Goal: Transaction & Acquisition: Purchase product/service

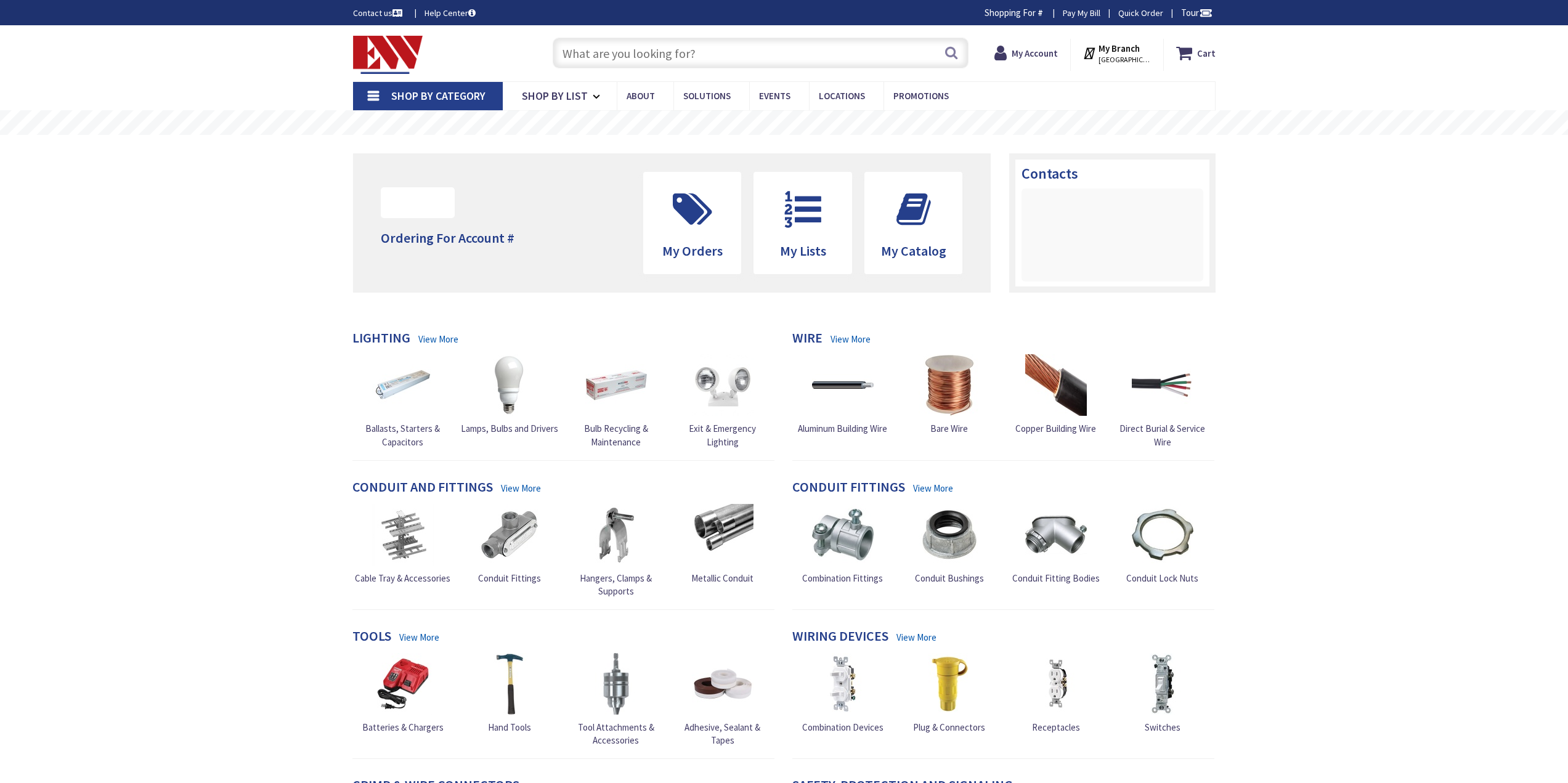
click at [664, 45] on input "text" at bounding box center [760, 53] width 416 height 31
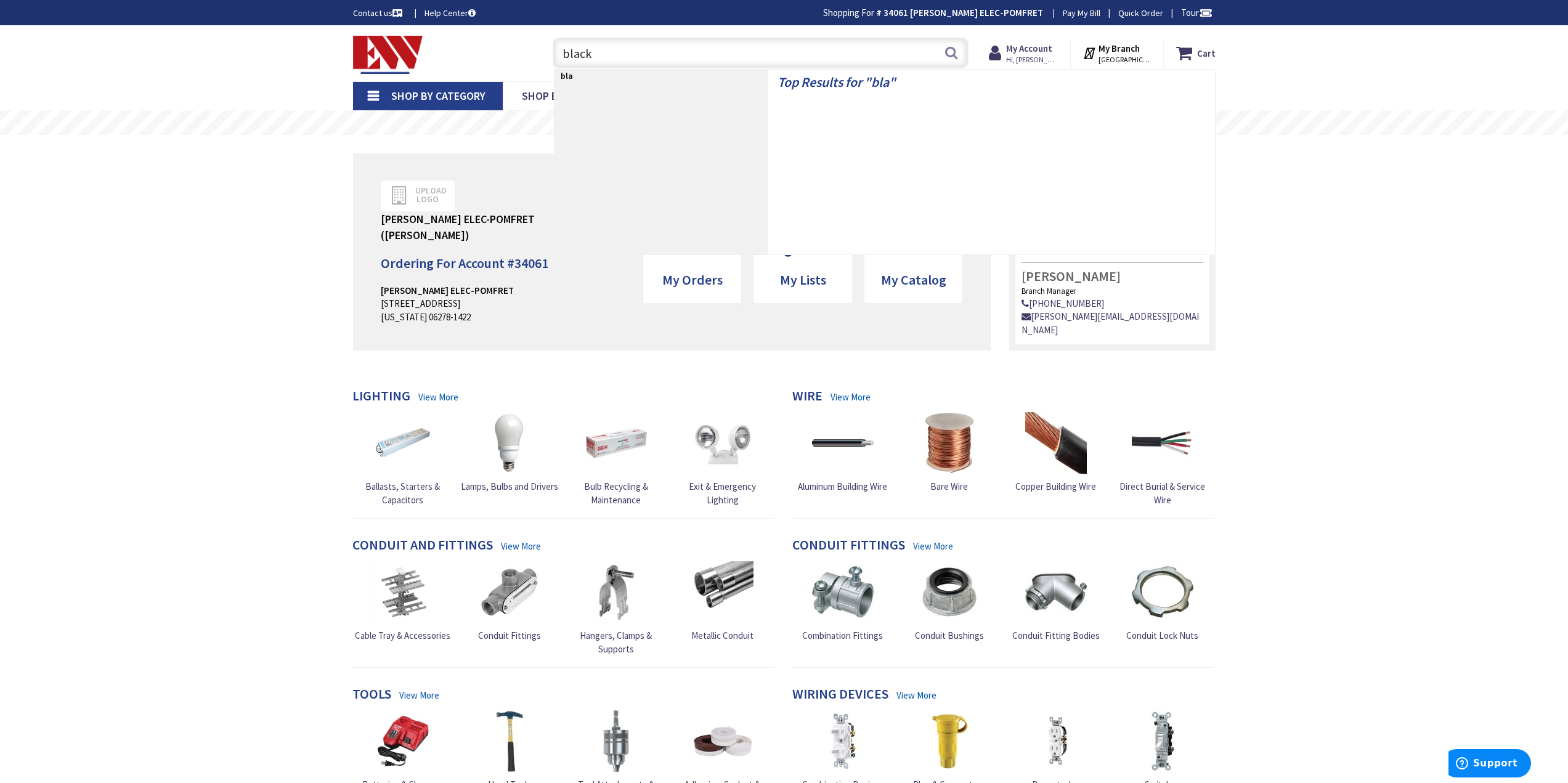
type input "black"
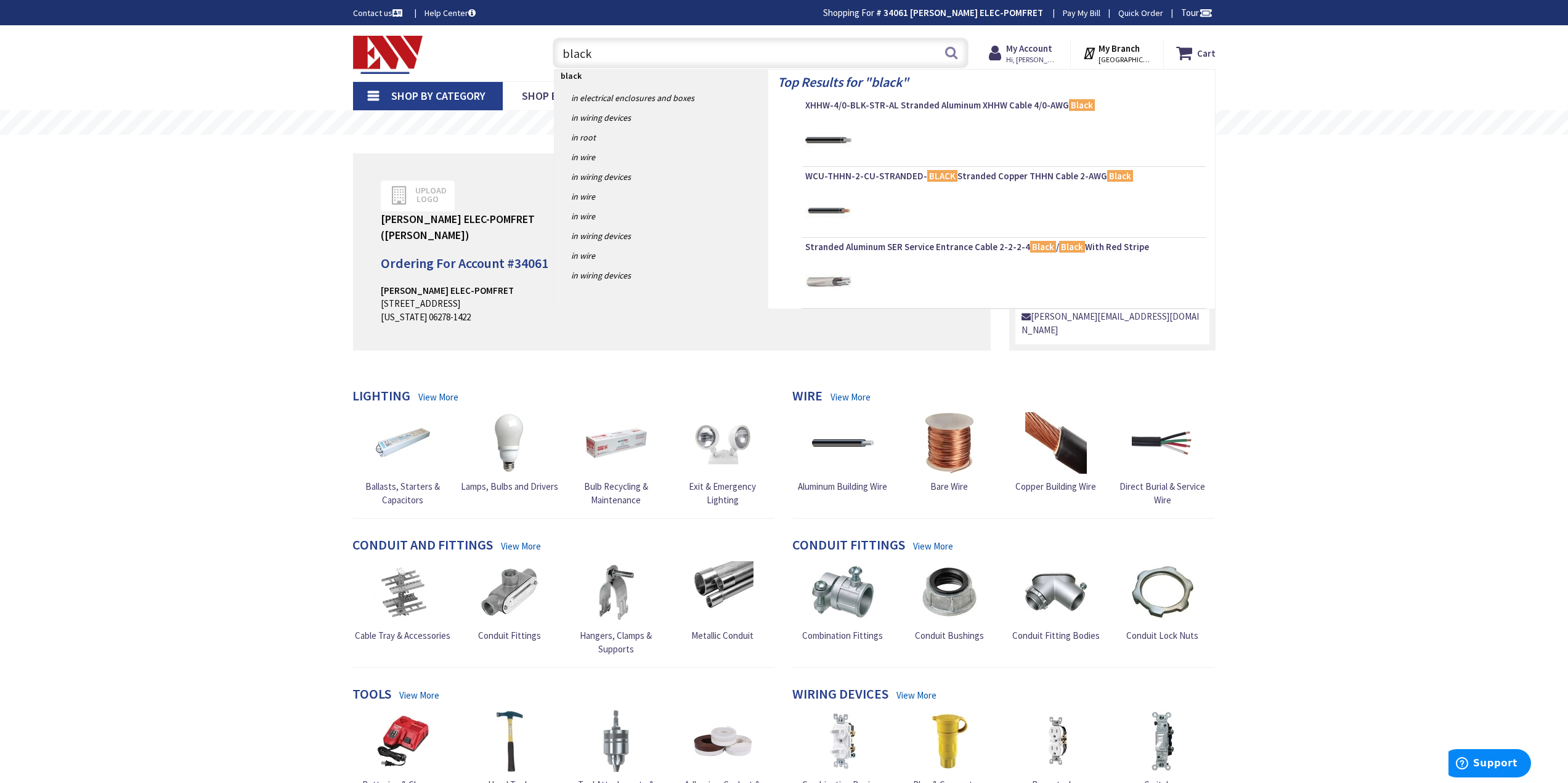
type input "[PERSON_NAME][GEOGRAPHIC_DATA], [GEOGRAPHIC_DATA]"
type input "b"
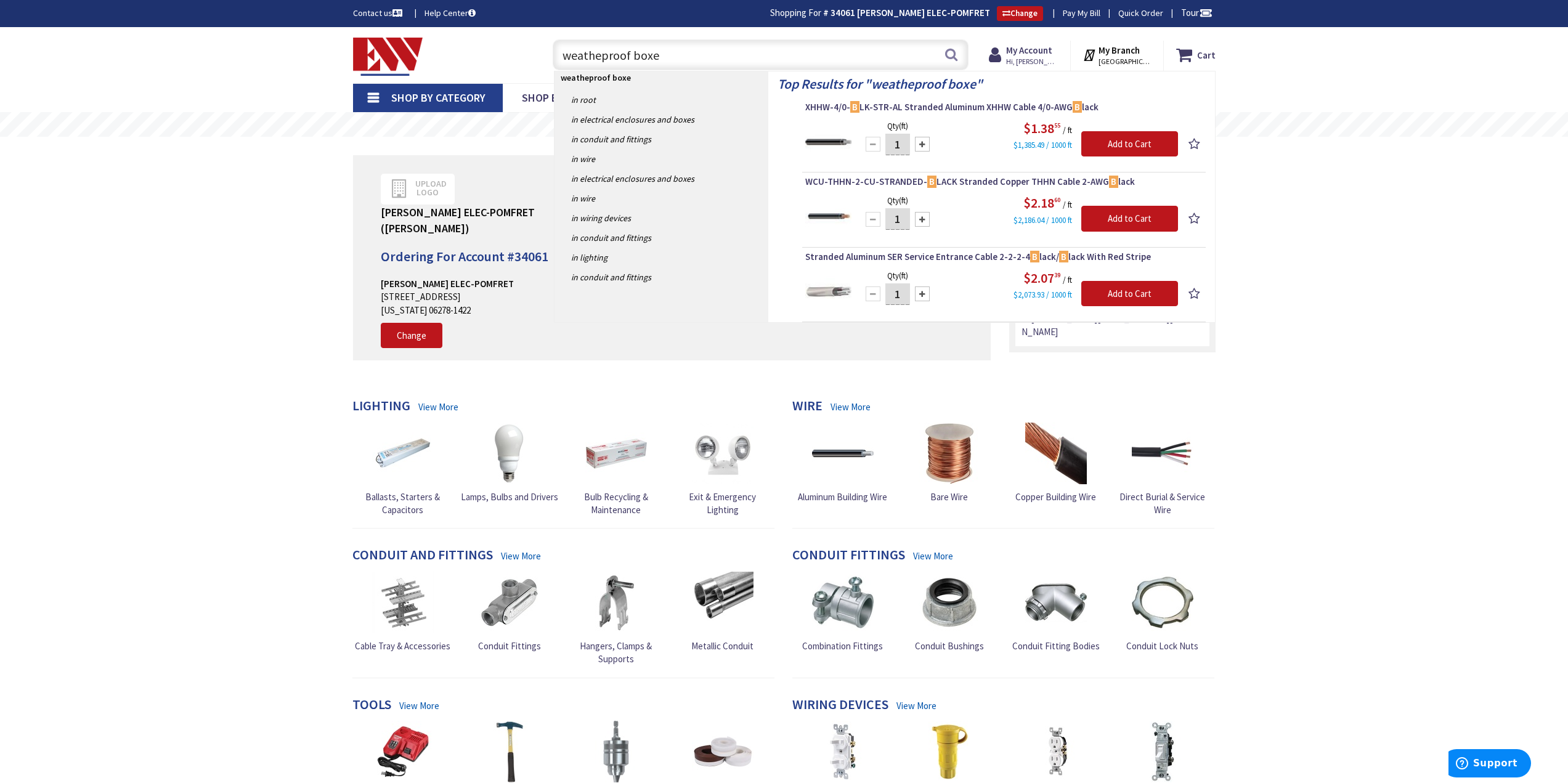
type input "weatheproof boxes"
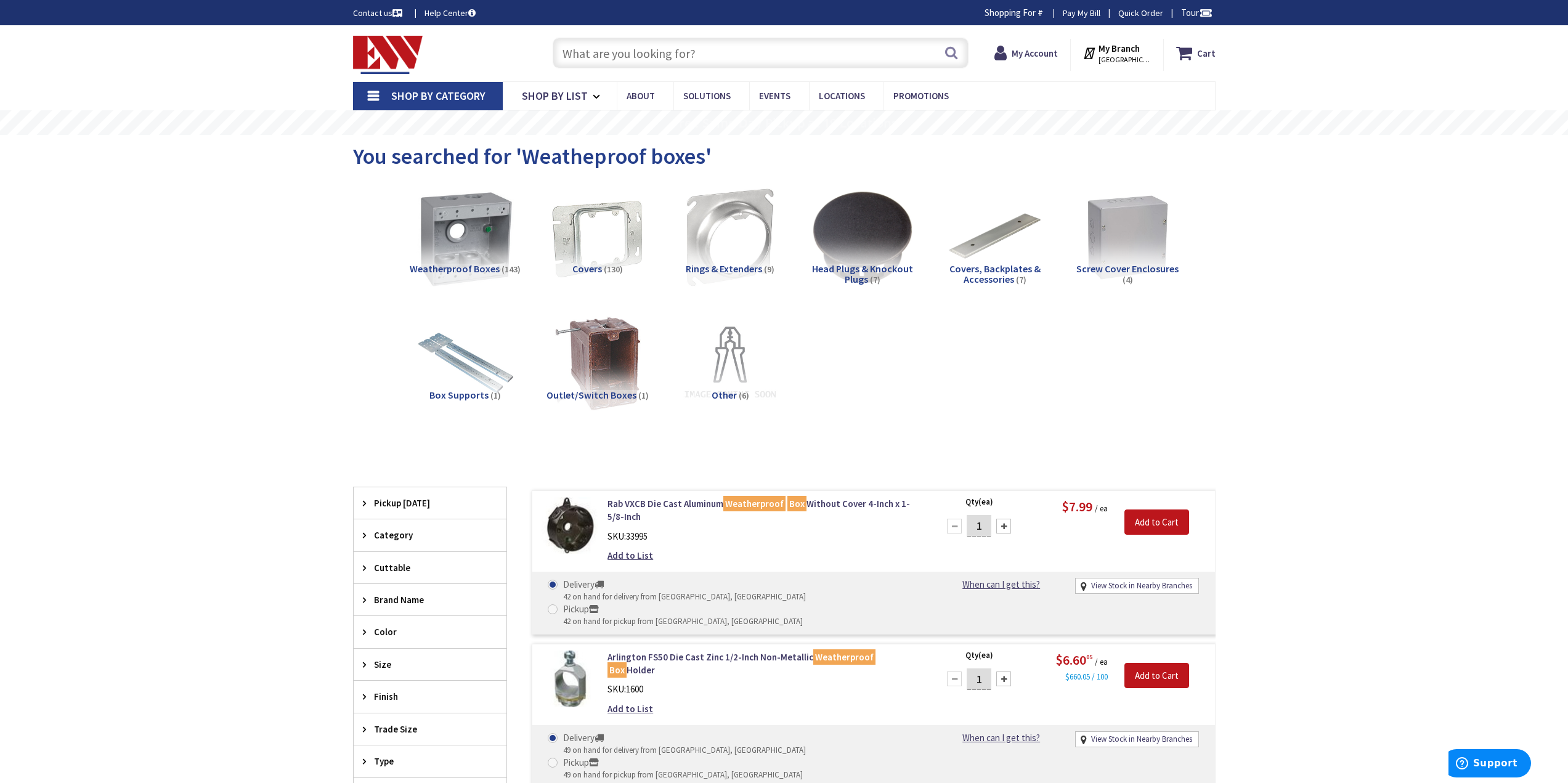
click at [454, 242] on img at bounding box center [465, 237] width 111 height 111
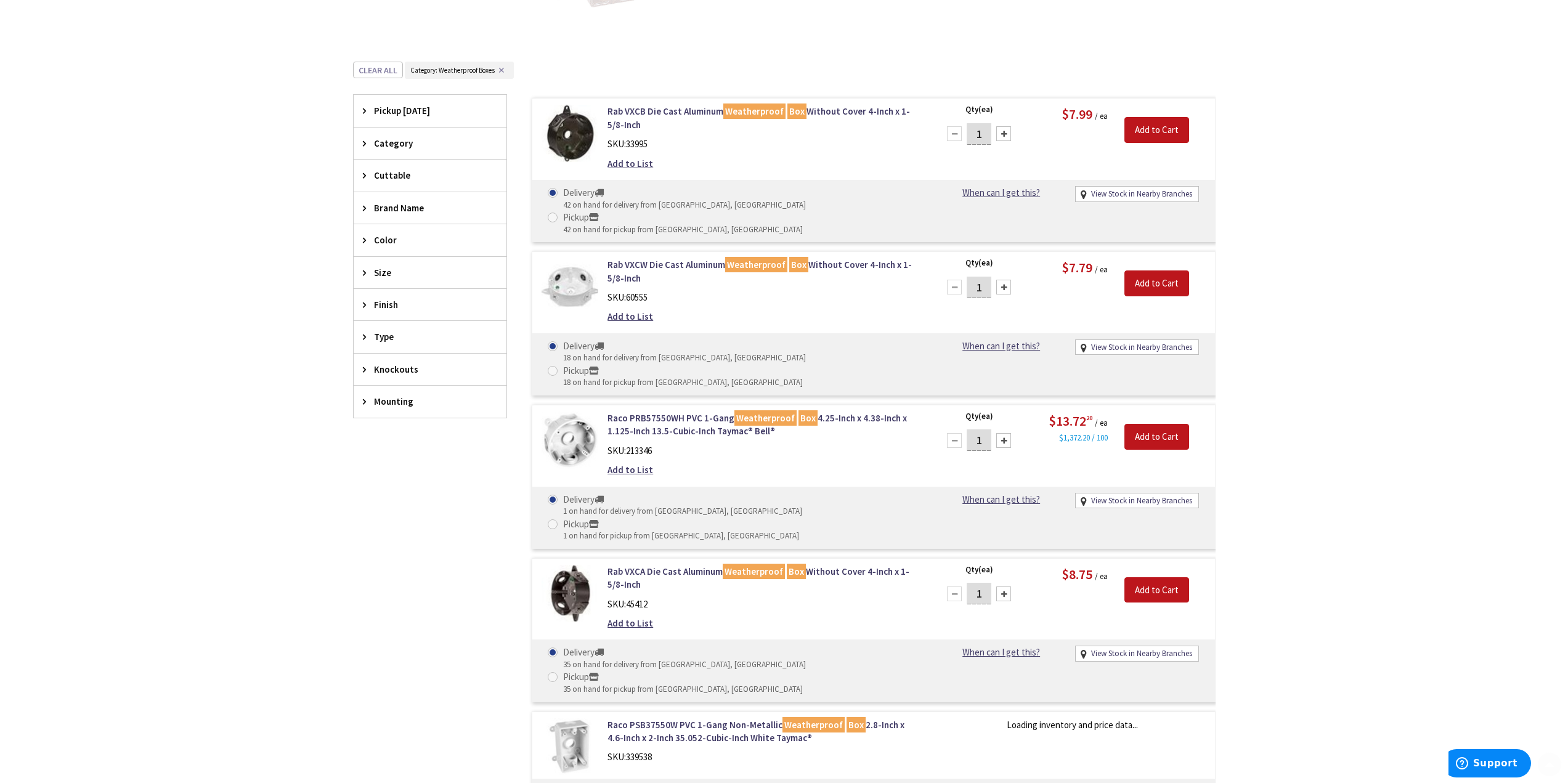
scroll to position [465, 0]
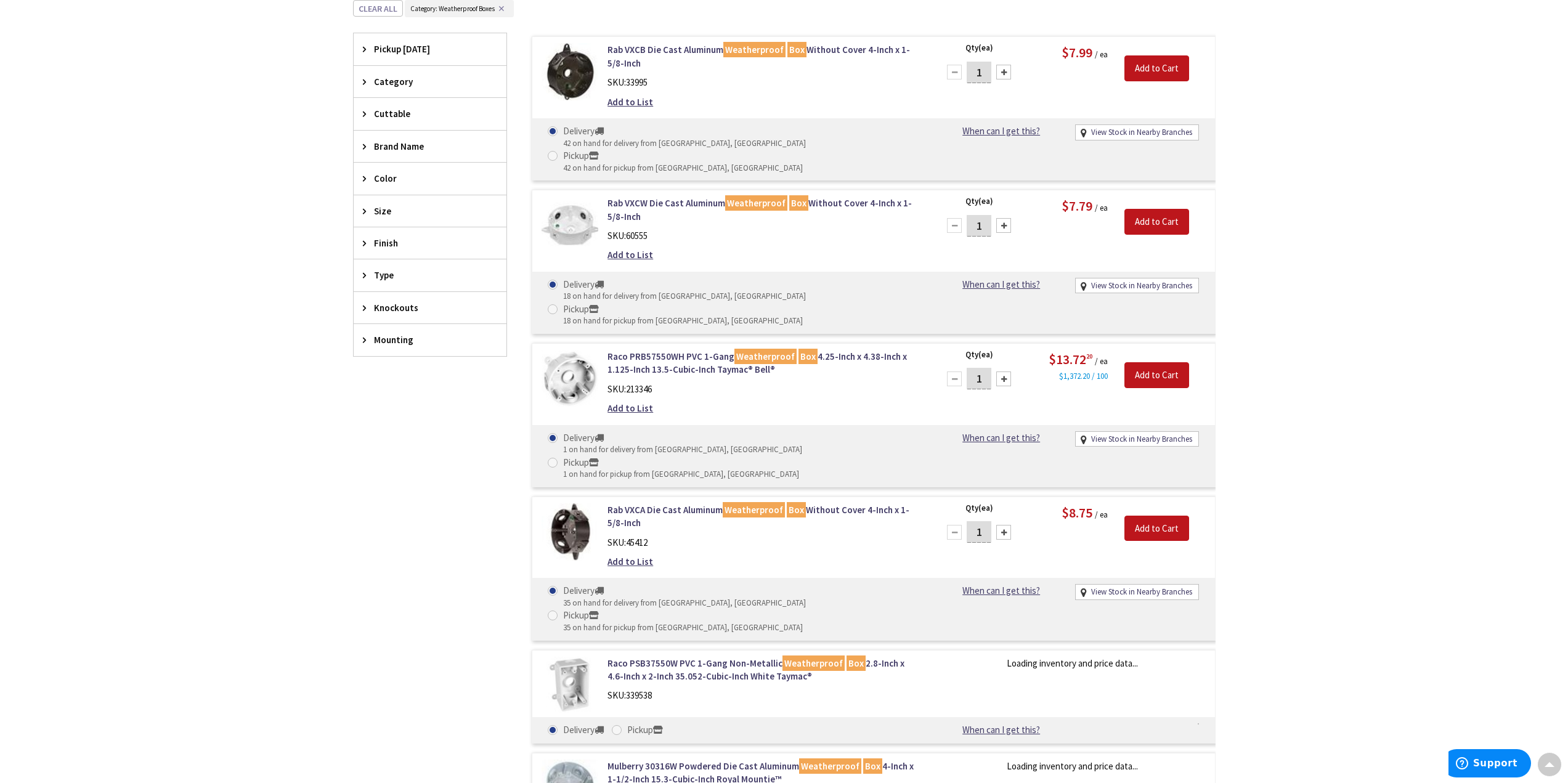
click at [418, 246] on span "Finish" at bounding box center [424, 243] width 101 height 13
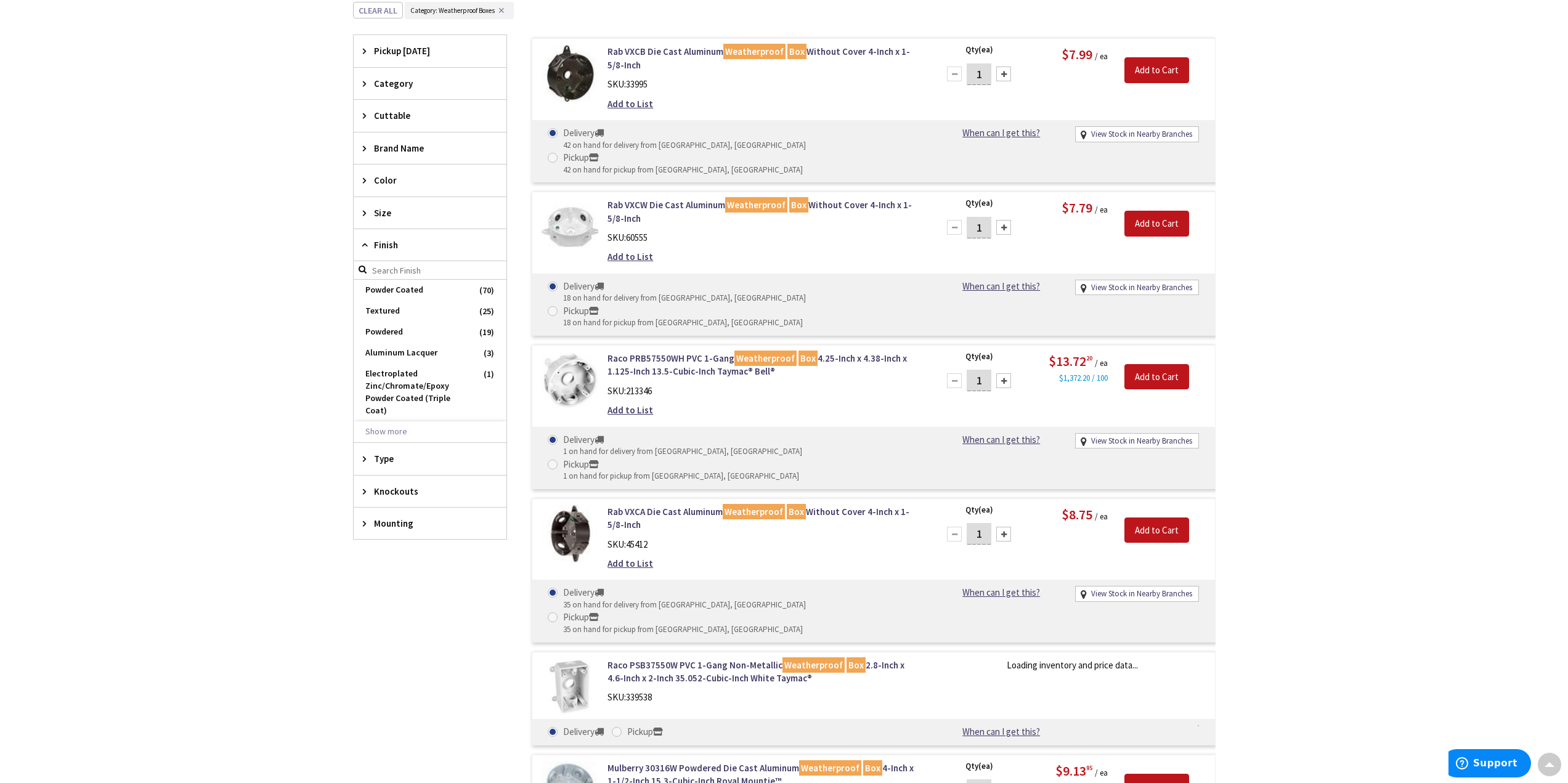
scroll to position [467, 0]
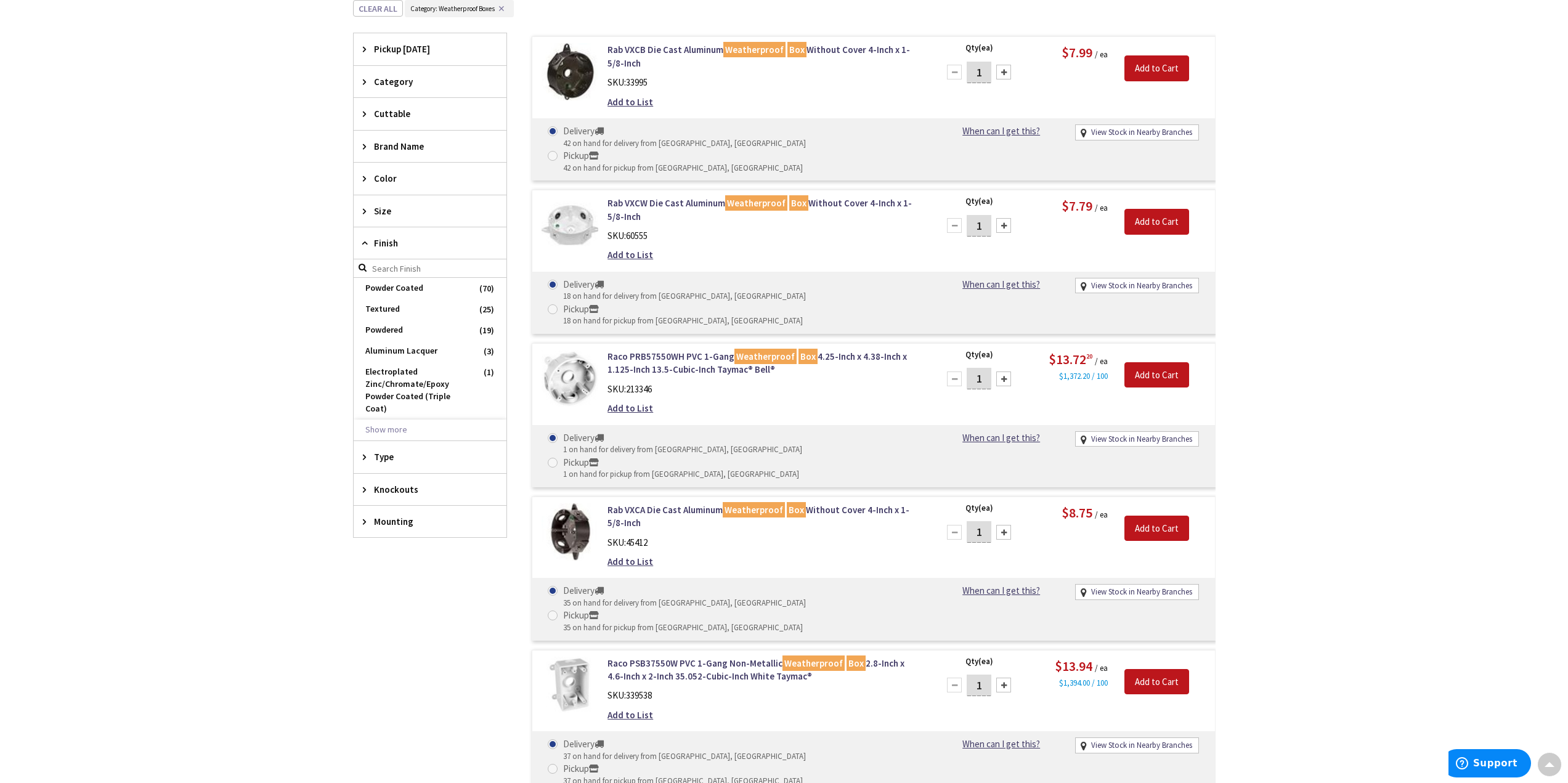
click at [397, 188] on div "Color" at bounding box center [430, 178] width 153 height 31
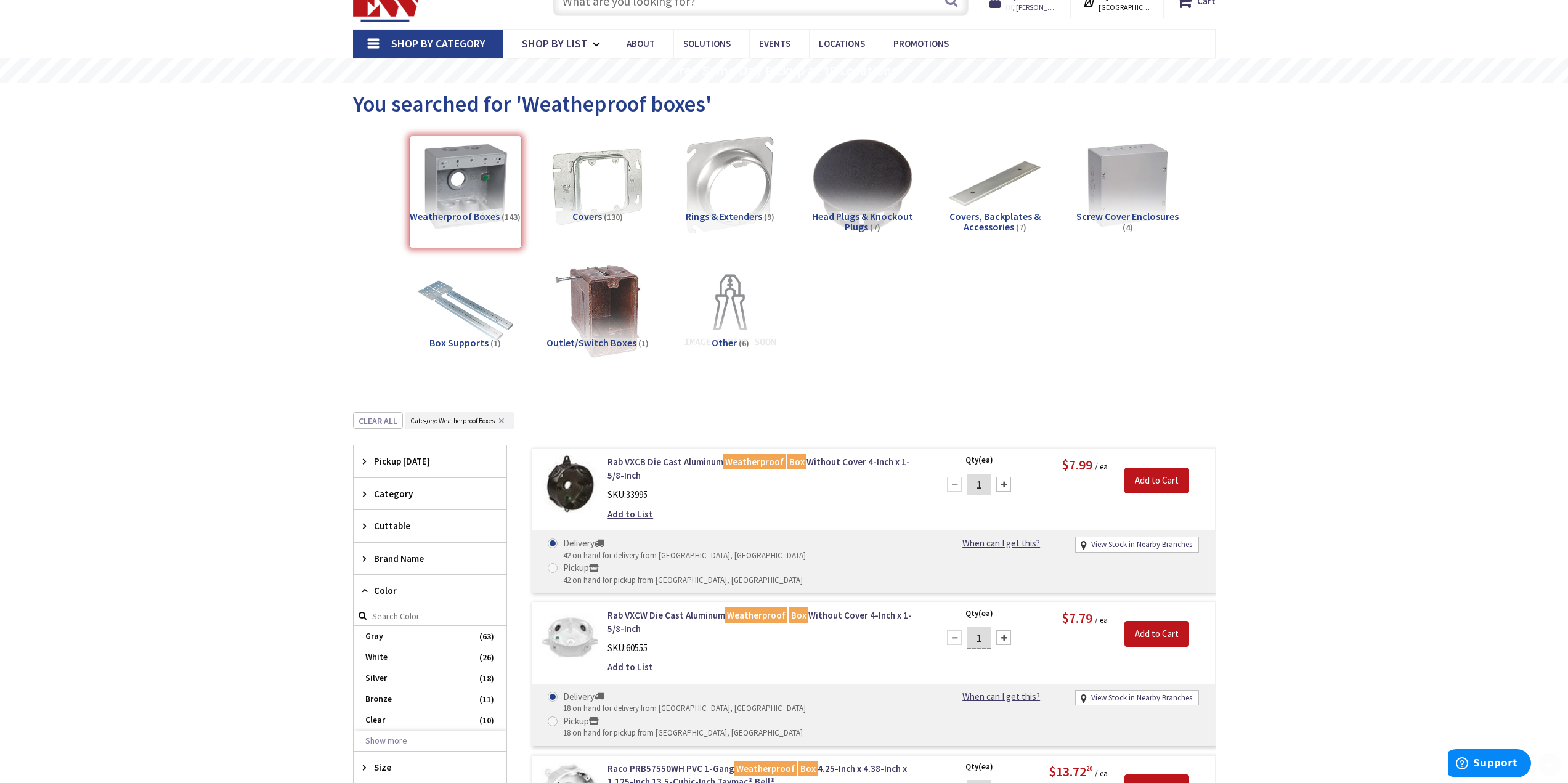
scroll to position [246, 0]
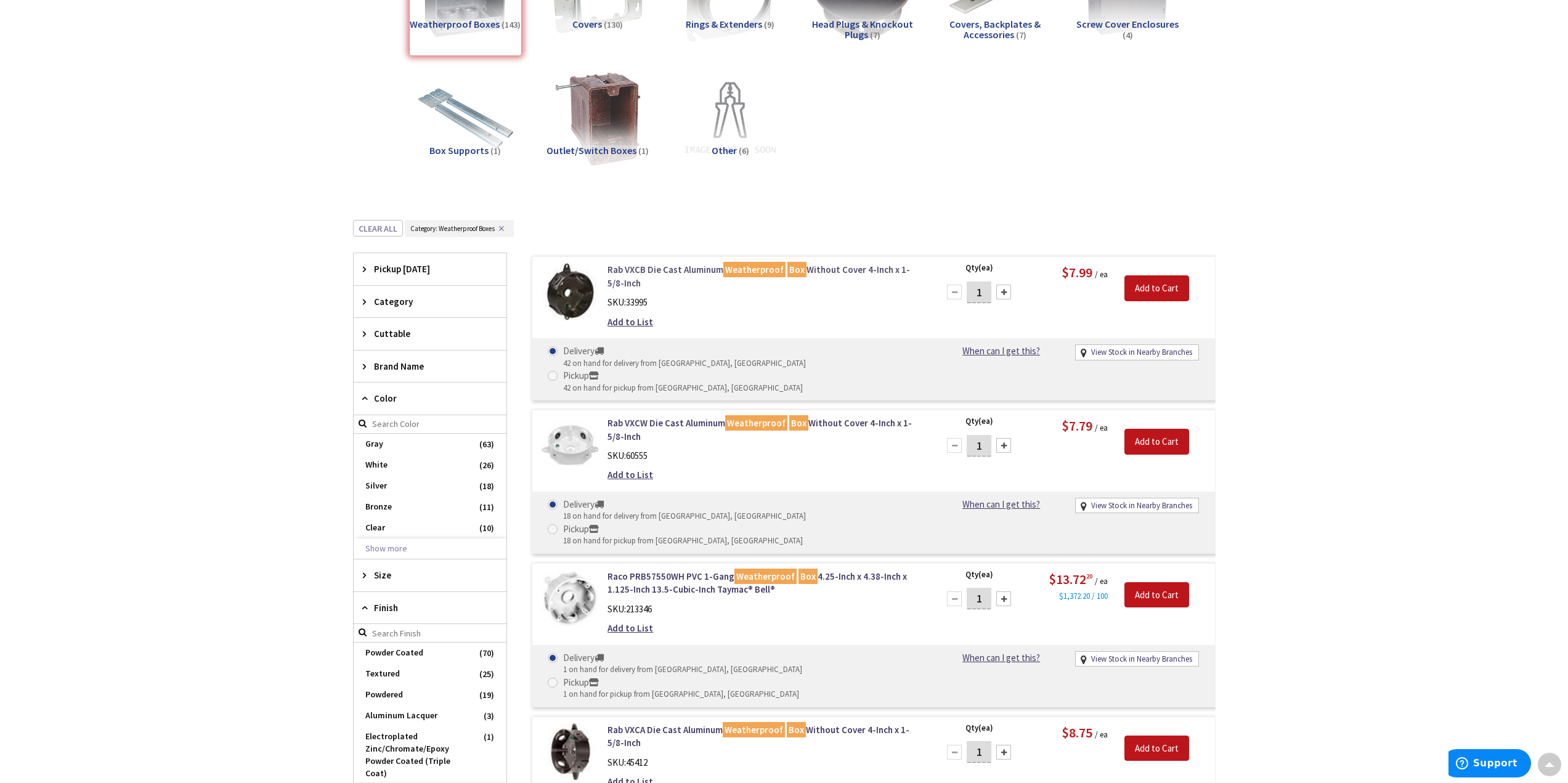
click at [629, 271] on link "Rab VXCB Die Cast Aluminum Weatherproof Box Without Cover 4-Inch x 1-5/8-Inch" at bounding box center [764, 276] width 314 height 27
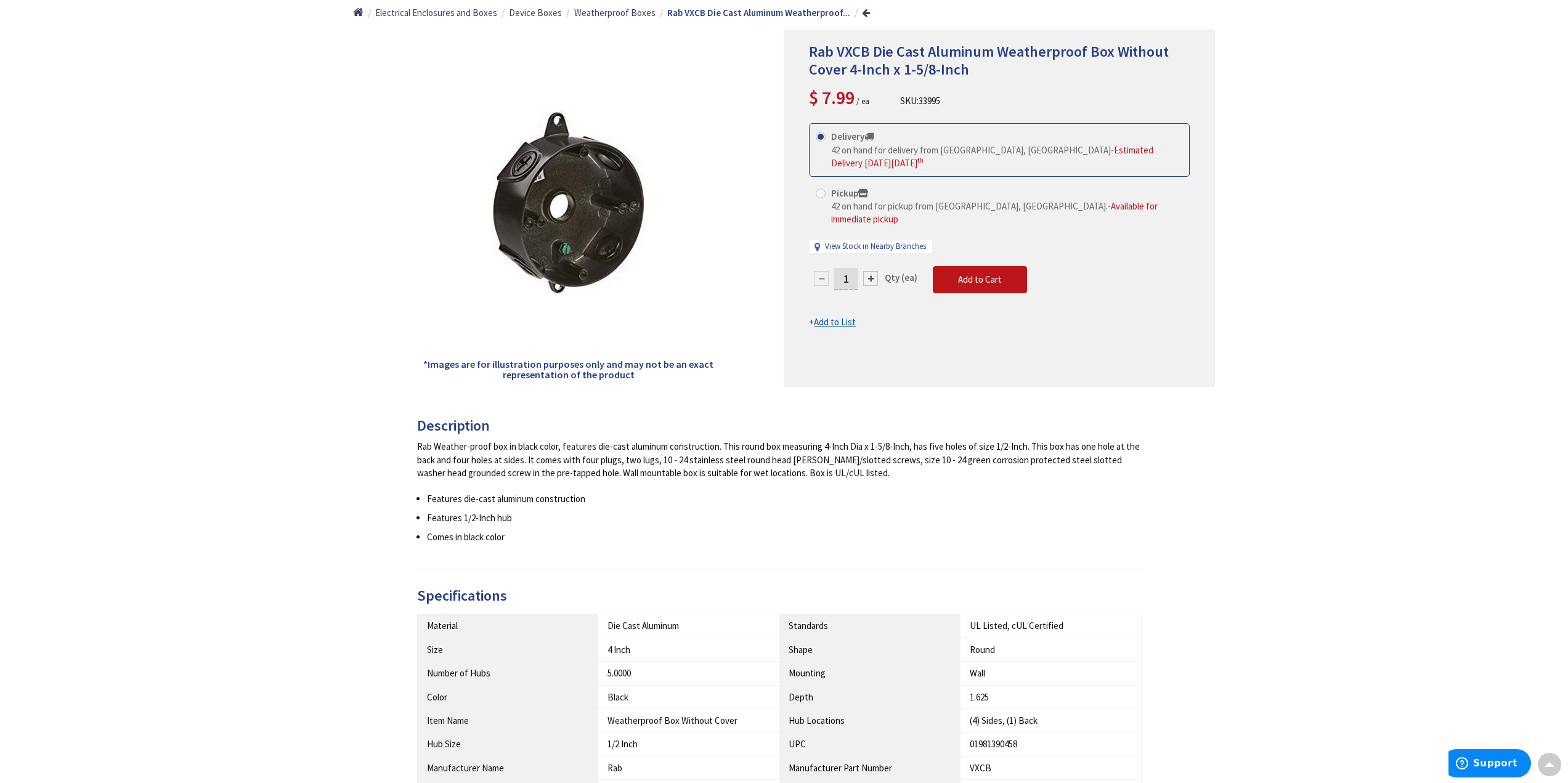
scroll to position [123, 0]
